Goal: Information Seeking & Learning: Learn about a topic

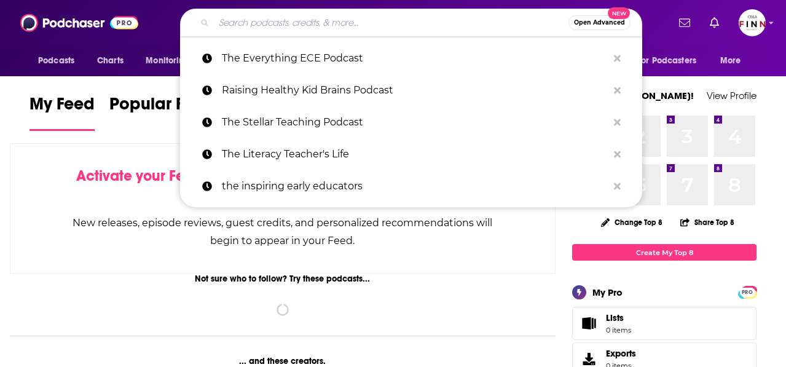
click at [321, 24] on input "Search podcasts, credits, & more..." at bounding box center [391, 23] width 355 height 20
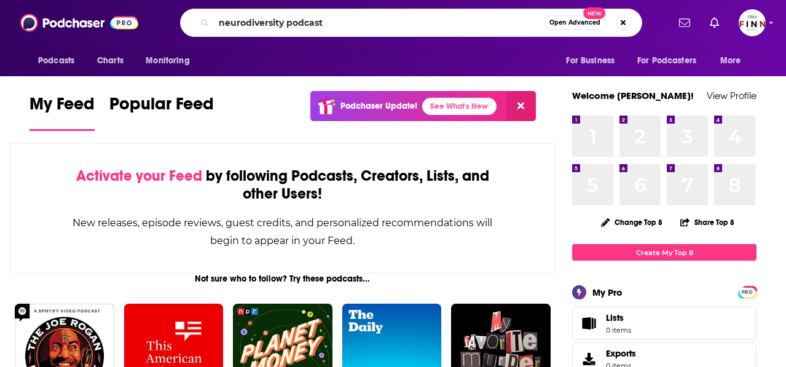
type input "neurodiversity podcast"
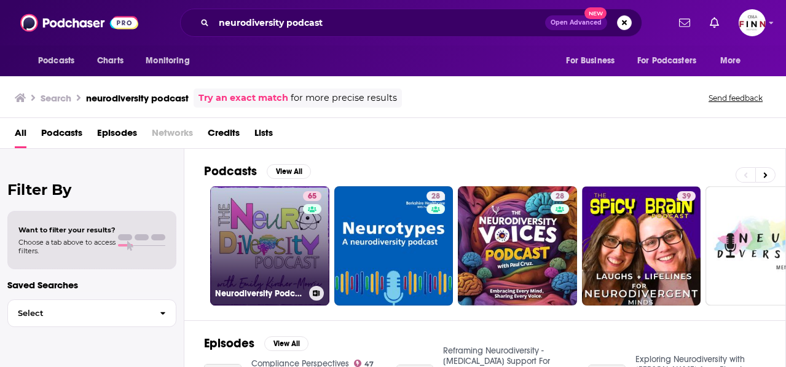
click at [210, 221] on link "65 Neurodiversity Podcast" at bounding box center [269, 245] width 119 height 119
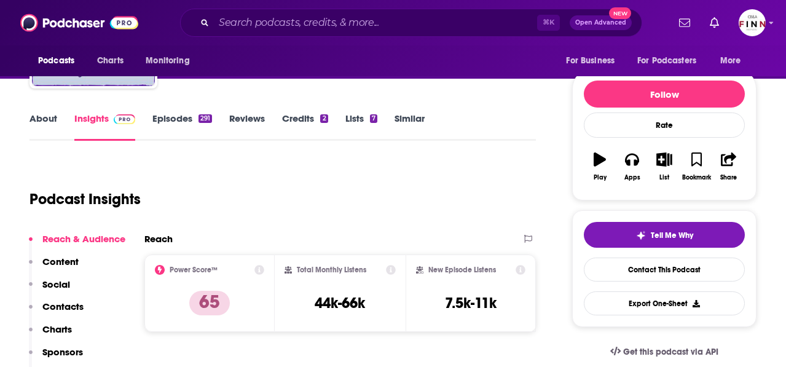
scroll to position [120, 0]
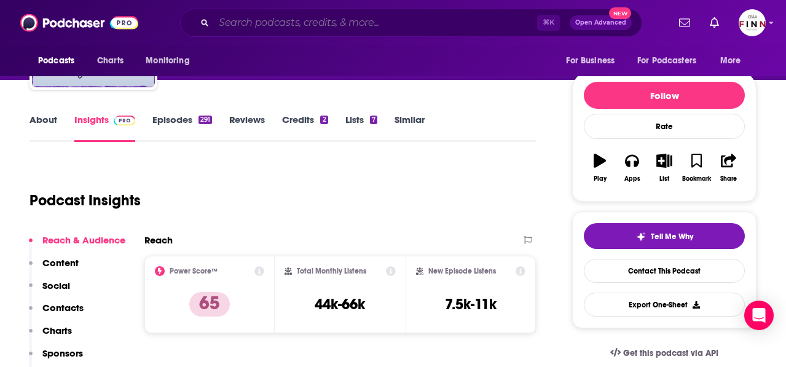
click at [384, 22] on input "Search podcasts, credits, & more..." at bounding box center [375, 23] width 323 height 20
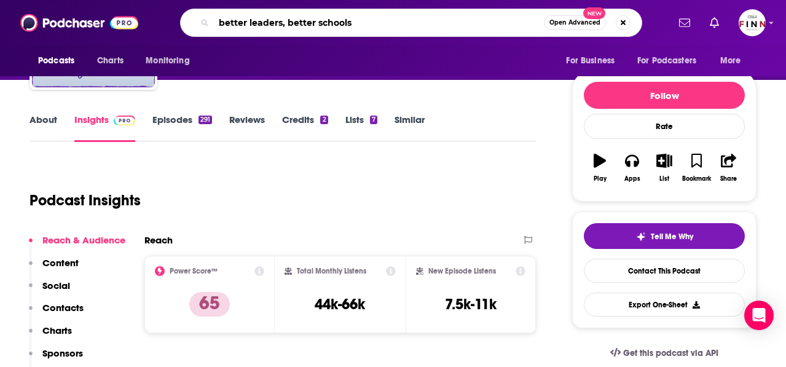
type input "better leaders, better schools"
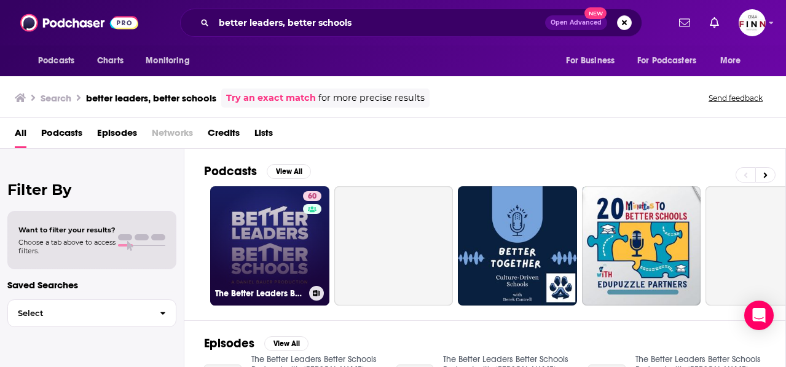
click at [230, 200] on link "60 The Better Leaders Better Schools Podcast with [PERSON_NAME]" at bounding box center [269, 245] width 119 height 119
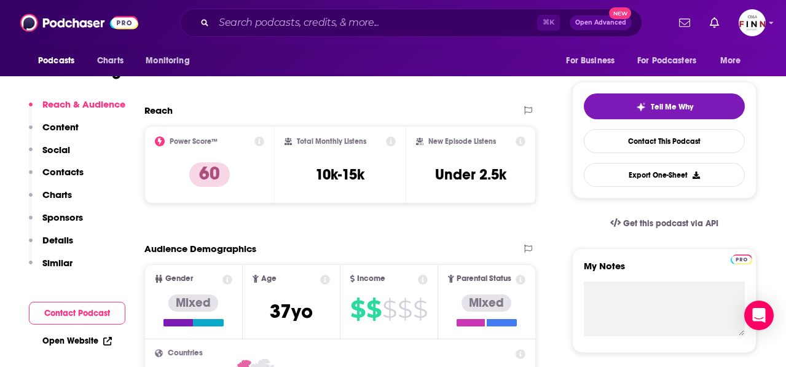
scroll to position [89, 0]
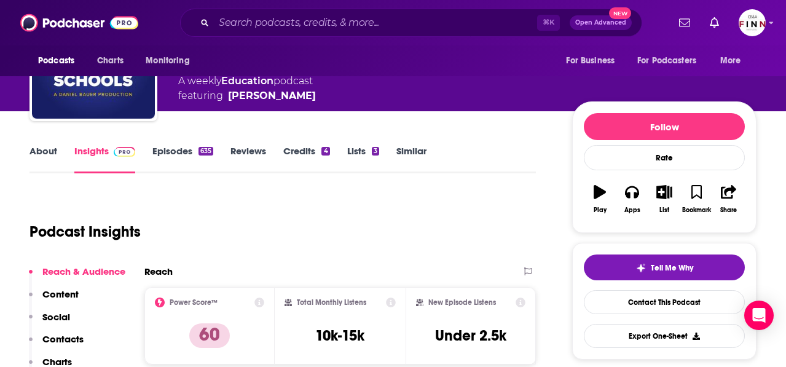
click at [57, 145] on link "About" at bounding box center [43, 159] width 28 height 28
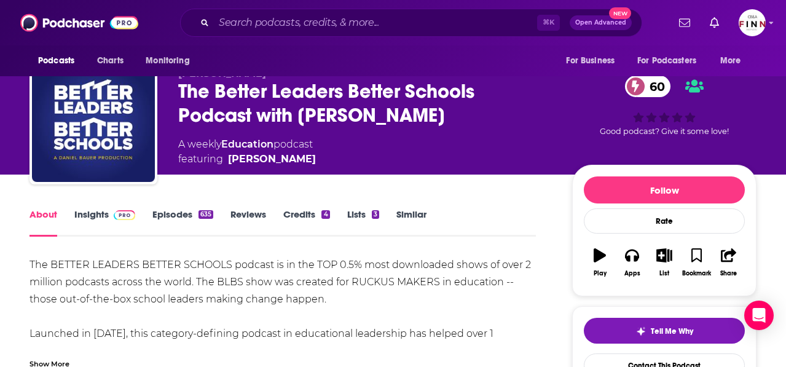
scroll to position [29, 0]
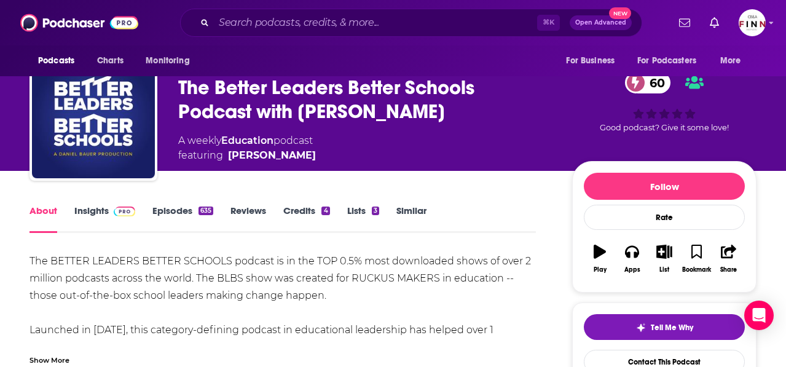
click at [69, 353] on div "Show More" at bounding box center [49, 359] width 40 height 12
